Goal: Use online tool/utility: Use online tool/utility

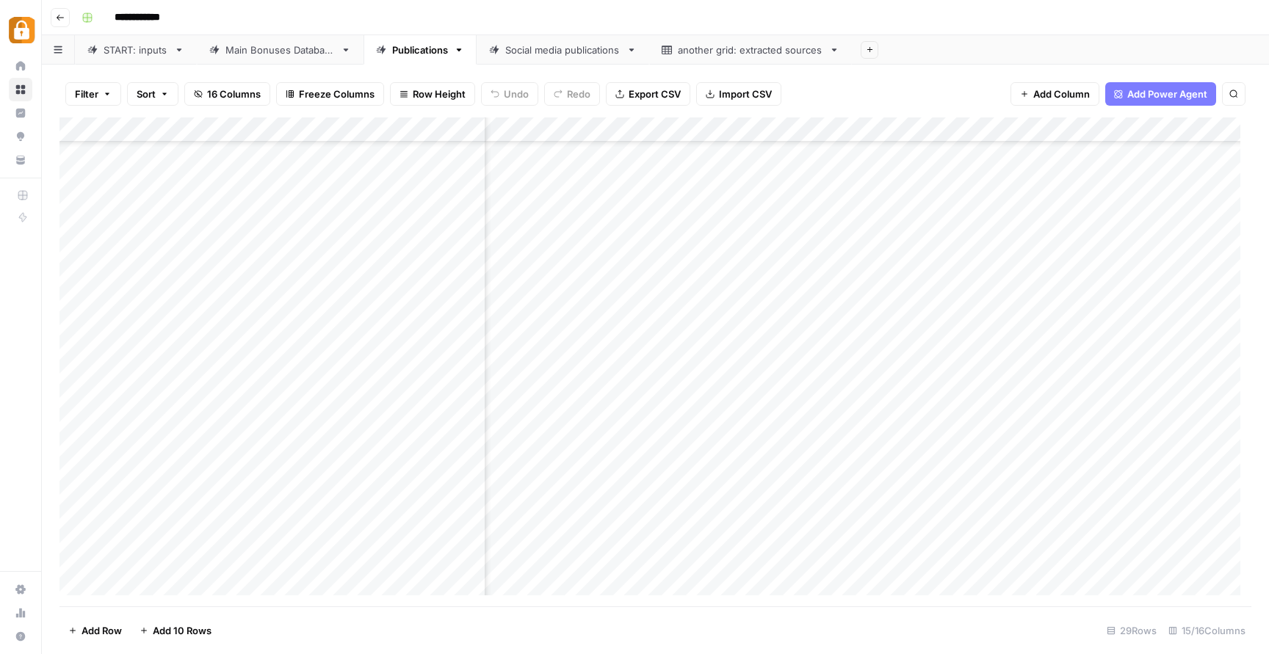
scroll to position [294, 201]
click at [757, 515] on div "Add Column" at bounding box center [654, 361] width 1191 height 489
click at [783, 505] on div "Add Column" at bounding box center [654, 361] width 1191 height 489
click at [783, 505] on textarea at bounding box center [797, 509] width 235 height 21
type textarea "**********"
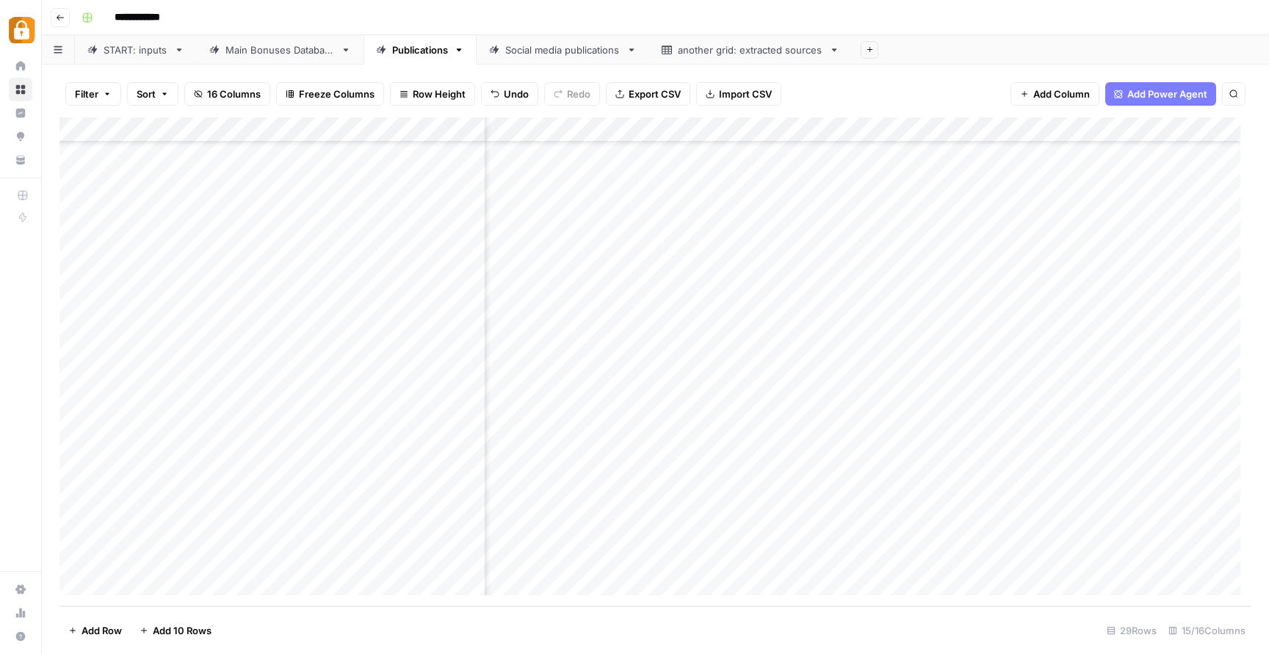
scroll to position [294, 355]
click at [974, 510] on div "Add Column" at bounding box center [654, 361] width 1191 height 489
click at [940, 542] on div "Add Column" at bounding box center [654, 361] width 1191 height 489
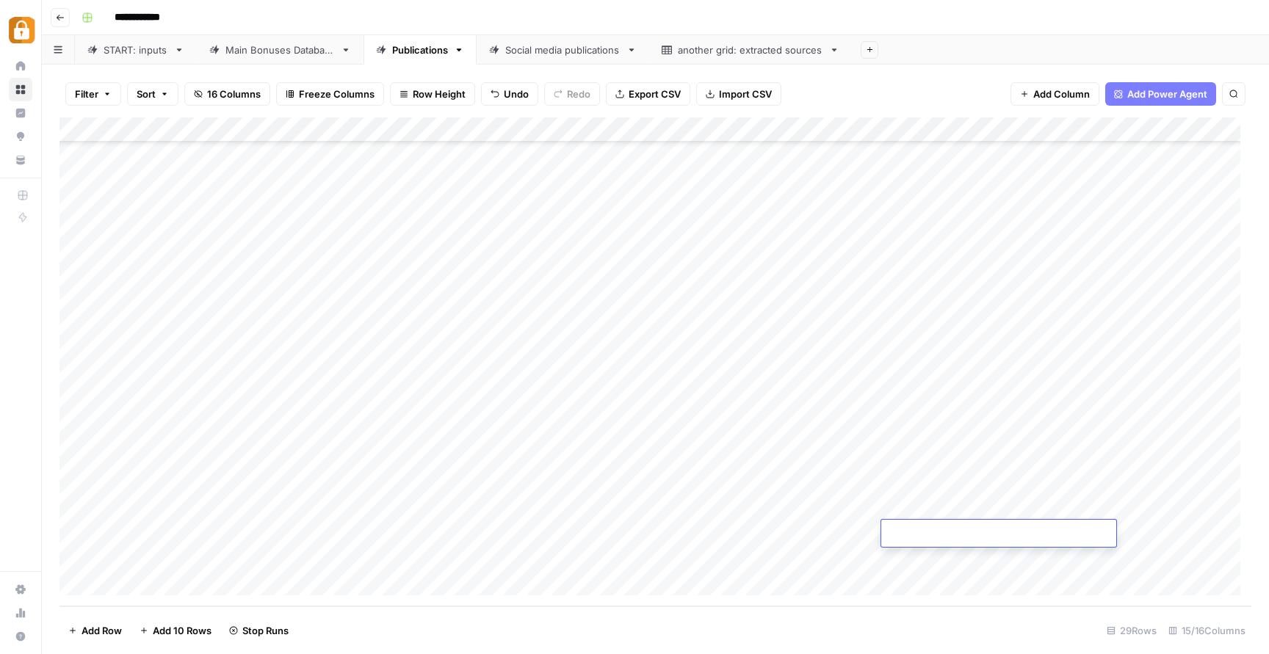
type textarea "**********"
click at [830, 591] on div "Add Column" at bounding box center [654, 361] width 1191 height 489
click at [1111, 509] on div "Add Column" at bounding box center [654, 361] width 1191 height 489
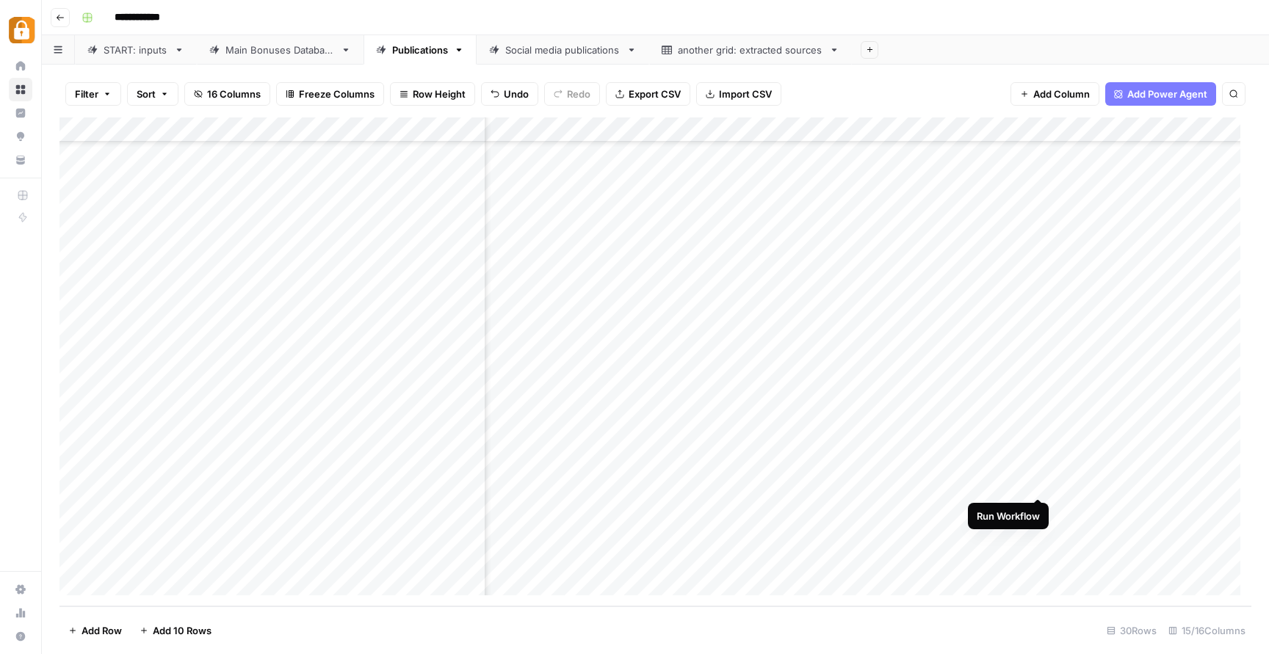
click at [1039, 483] on div "Add Column" at bounding box center [654, 361] width 1191 height 489
click at [1041, 508] on div "Add Column" at bounding box center [654, 361] width 1191 height 489
